Goal: Navigation & Orientation: Understand site structure

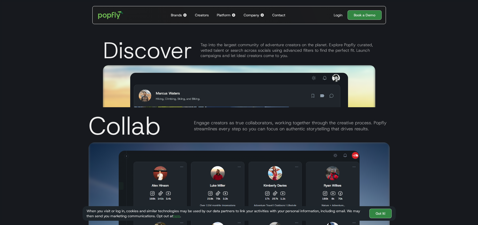
scroll to position [766, 0]
click at [251, 13] on div "Company" at bounding box center [251, 15] width 16 height 5
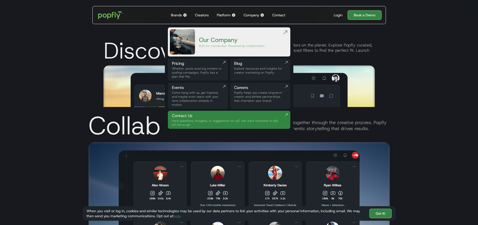
click at [224, 15] on div "Platform" at bounding box center [224, 15] width 14 height 5
click at [177, 13] on div "Brands" at bounding box center [176, 15] width 11 height 5
